Goal: Transaction & Acquisition: Purchase product/service

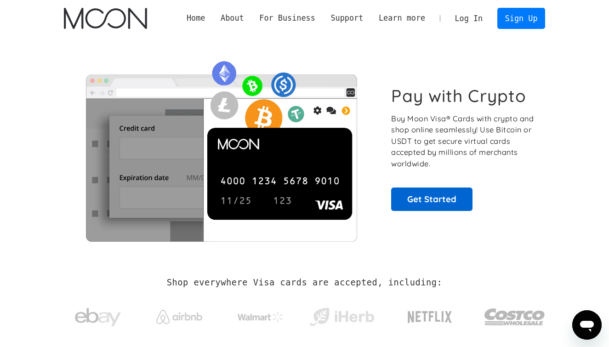
click at [460, 203] on link "Get Started" at bounding box center [431, 199] width 81 height 23
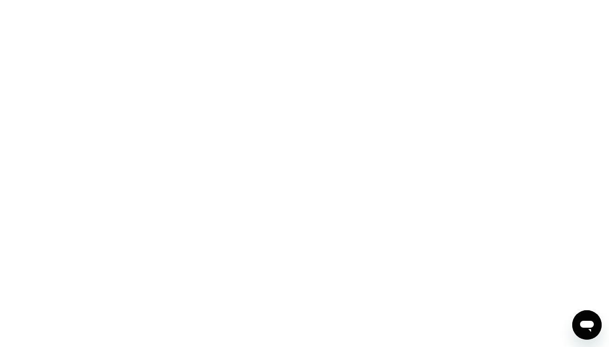
click at [372, 99] on div at bounding box center [304, 173] width 609 height 347
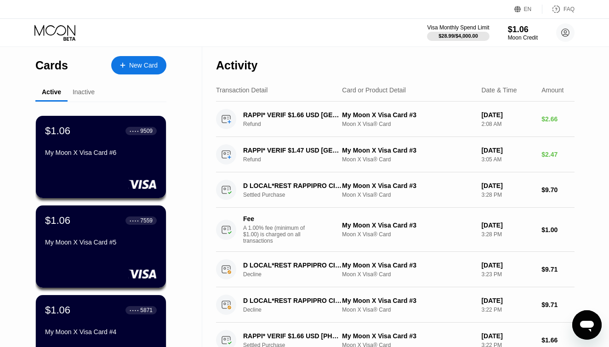
click at [141, 62] on div "New Card" at bounding box center [143, 66] width 29 height 8
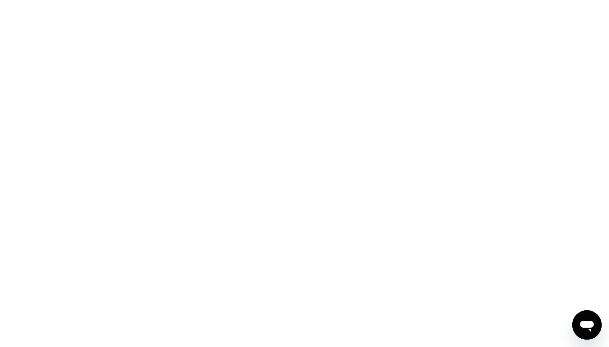
scroll to position [2, 0]
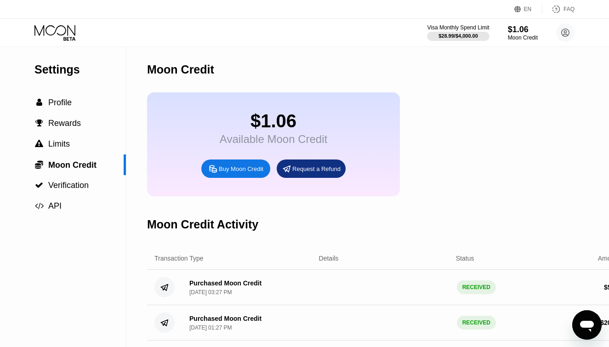
click at [233, 175] on div "Buy Moon Credit" at bounding box center [235, 169] width 69 height 18
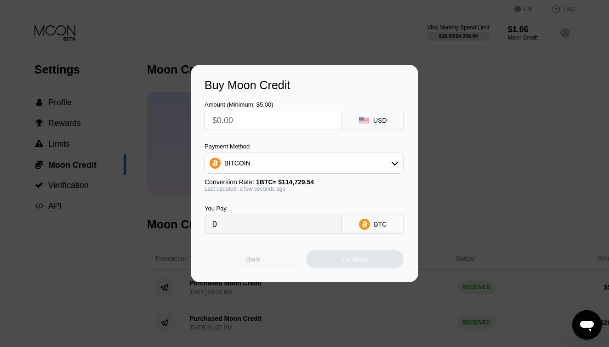
click at [252, 257] on div "Back" at bounding box center [253, 259] width 14 height 7
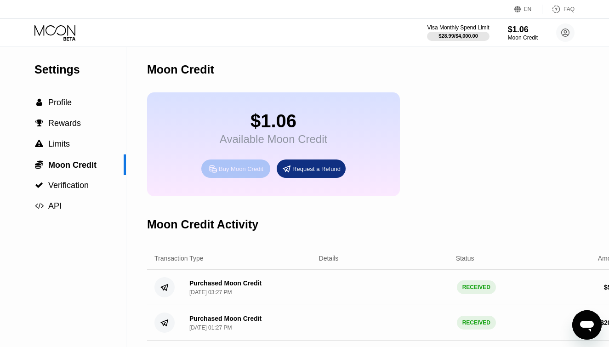
click at [224, 166] on div "Buy Moon Credit" at bounding box center [241, 169] width 45 height 8
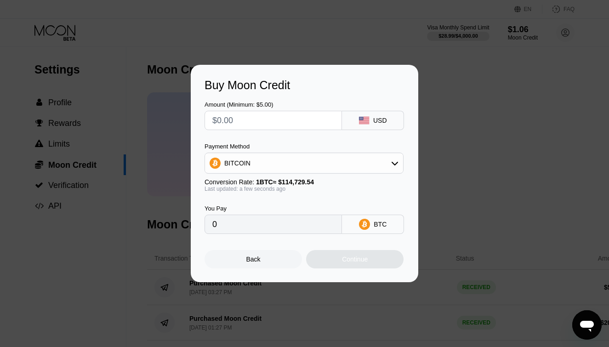
click at [253, 117] on input "text" at bounding box center [273, 120] width 122 height 18
type input "$8"
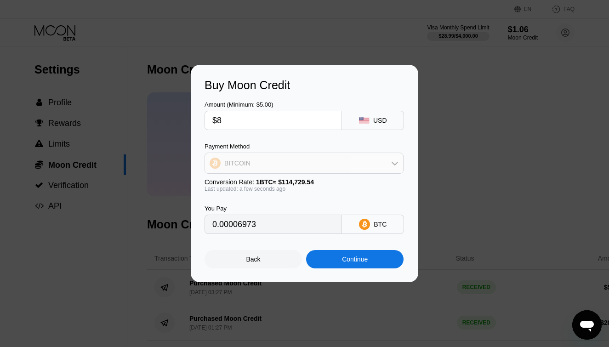
click at [250, 165] on div "BITCOIN" at bounding box center [304, 163] width 198 height 18
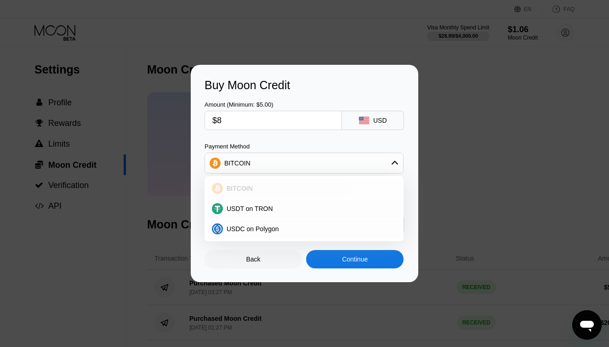
click at [247, 180] on div "BITCOIN" at bounding box center [304, 188] width 194 height 18
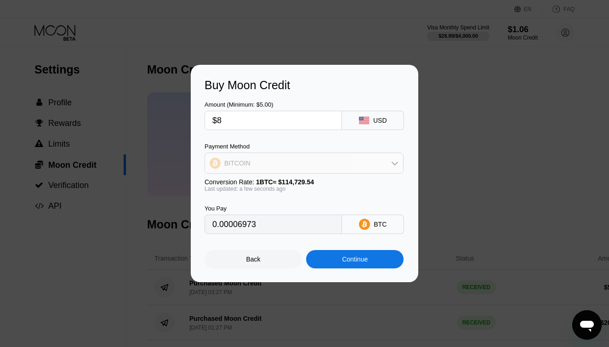
click at [320, 166] on div "BITCOIN" at bounding box center [304, 163] width 198 height 18
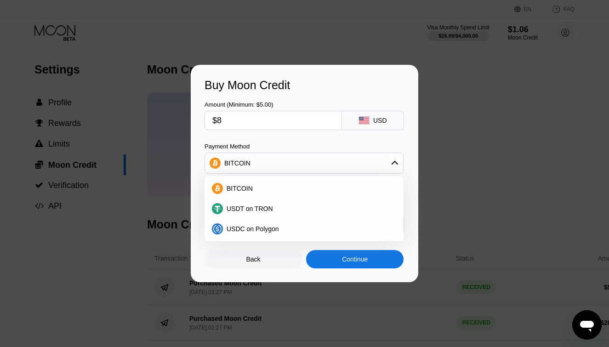
click at [320, 166] on div "BITCOIN" at bounding box center [304, 163] width 198 height 18
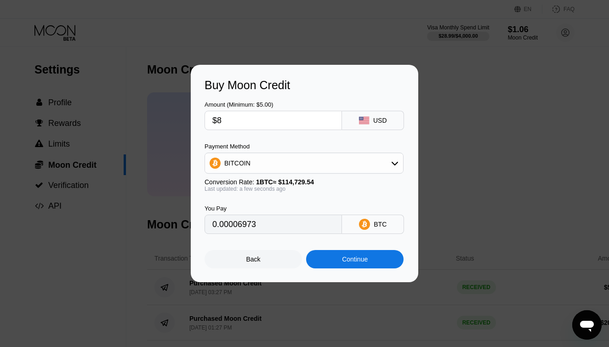
click at [270, 119] on input "$8" at bounding box center [273, 120] width 122 height 18
click at [274, 139] on div "Amount (Minimum: $5.00) $8 USD Payment Method BITCOIN Conversion Rate: 1 BTC ≈ …" at bounding box center [305, 163] width 200 height 142
type input "0.00006975"
click at [234, 124] on input "$8" at bounding box center [273, 120] width 122 height 18
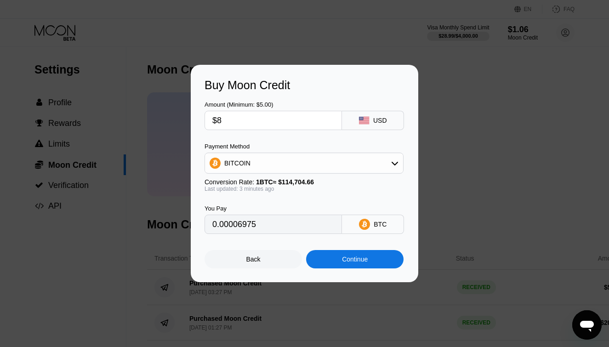
click at [234, 124] on input "$8" at bounding box center [273, 120] width 122 height 18
type input "0"
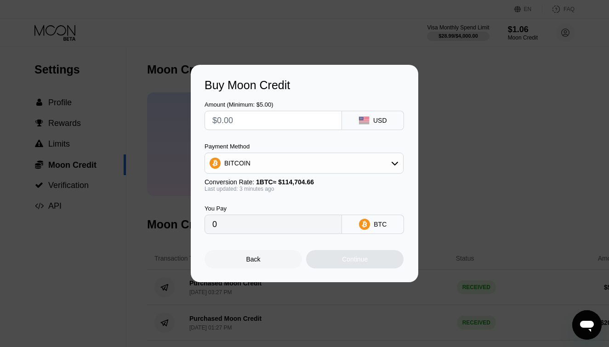
type input "$5"
type input "0.00004360"
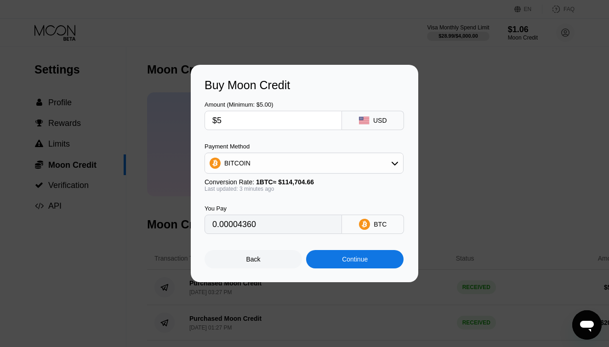
click at [276, 246] on div "Back Continue" at bounding box center [305, 251] width 200 height 34
click at [273, 258] on div "Back" at bounding box center [253, 259] width 97 height 18
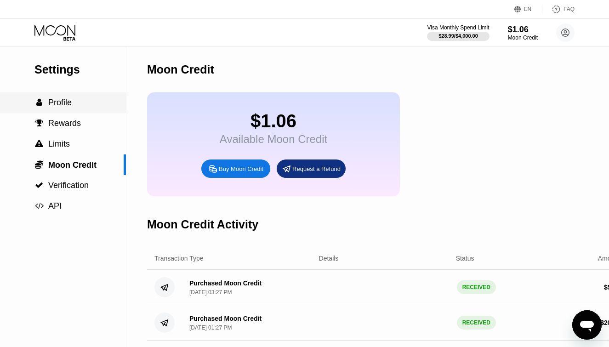
click at [57, 103] on span "Profile" at bounding box center [59, 102] width 23 height 9
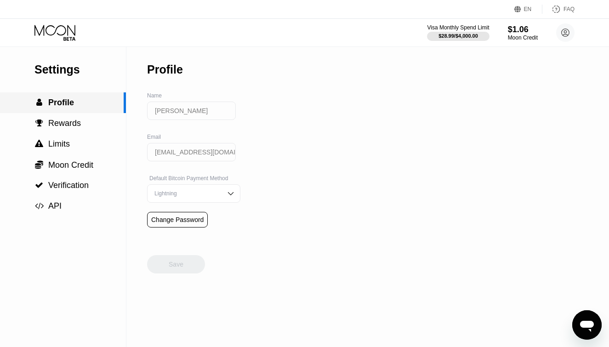
click at [62, 103] on span "Profile" at bounding box center [61, 102] width 26 height 9
click at [39, 37] on icon at bounding box center [55, 33] width 43 height 16
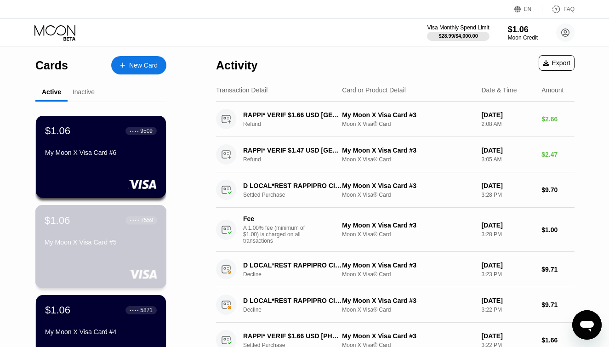
click at [109, 223] on div "$1.06 ● ● ● ● 7559" at bounding box center [101, 220] width 113 height 12
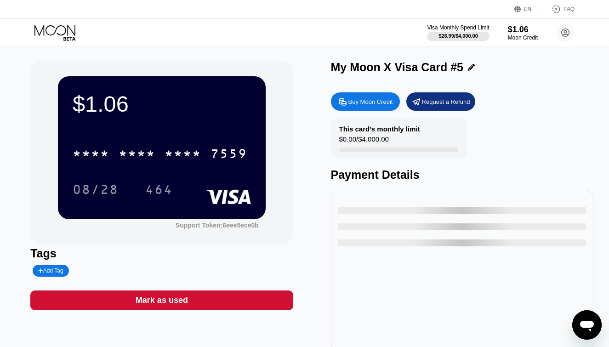
click at [192, 165] on div "* * * * * * * * * * * * 7559" at bounding box center [160, 153] width 186 height 23
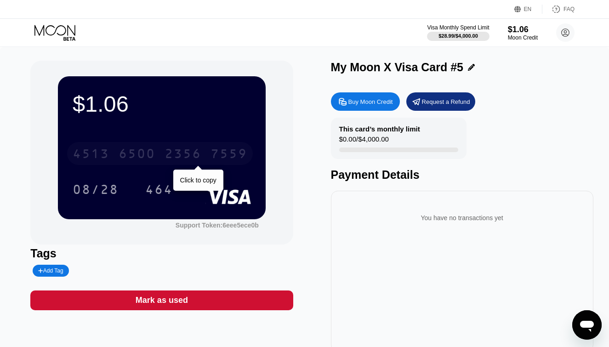
click at [215, 150] on div "7559" at bounding box center [229, 155] width 37 height 15
